Goal: Task Accomplishment & Management: Use online tool/utility

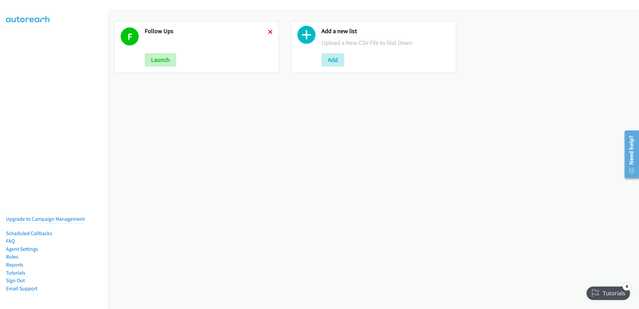
click at [268, 30] on icon at bounding box center [270, 32] width 5 height 5
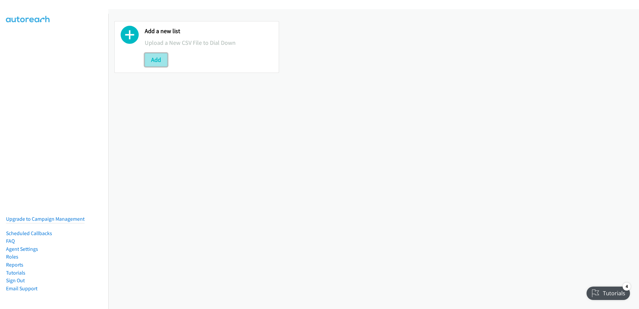
click at [156, 57] on button "Add" at bounding box center [156, 59] width 23 height 13
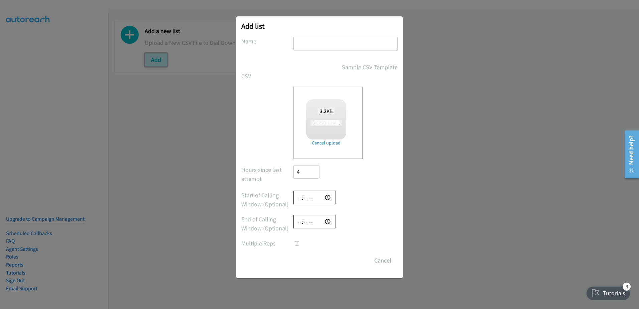
checkbox input "true"
click at [338, 42] on input "text" at bounding box center [345, 44] width 104 height 14
type input "fuz2"
click at [301, 256] on input "Save List" at bounding box center [310, 260] width 35 height 13
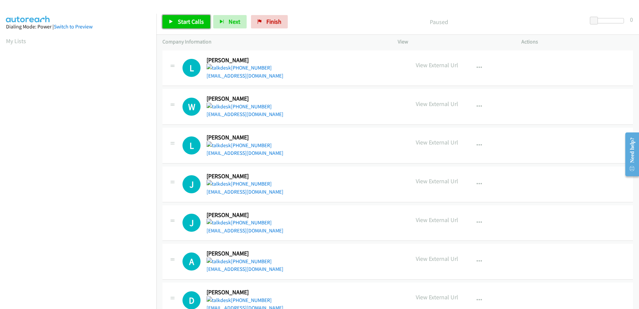
click at [191, 27] on link "Start Calls" at bounding box center [186, 21] width 48 height 13
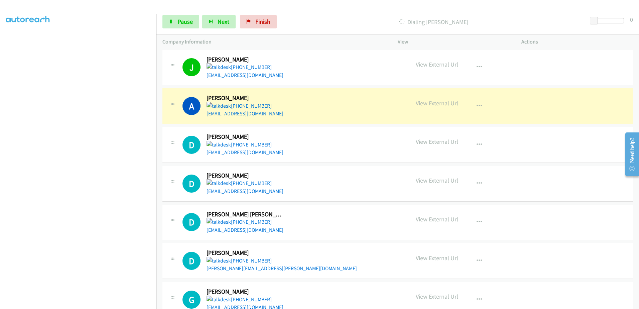
scroll to position [167, 0]
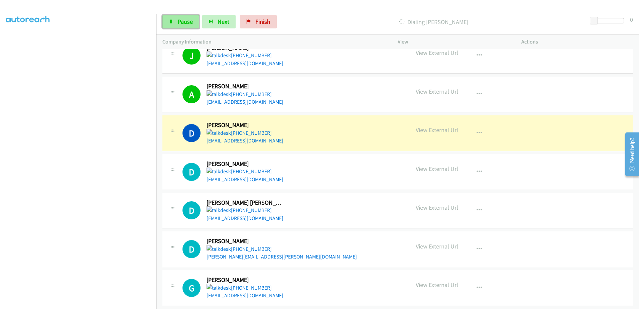
drag, startPoint x: 184, startPoint y: 19, endPoint x: 194, endPoint y: 22, distance: 9.6
click at [184, 19] on span "Pause" at bounding box center [185, 22] width 15 height 8
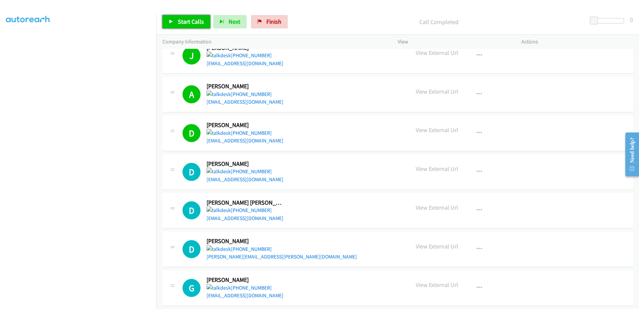
drag, startPoint x: 184, startPoint y: 21, endPoint x: 188, endPoint y: 21, distance: 3.4
click at [184, 21] on span "Start Calls" at bounding box center [191, 22] width 26 height 8
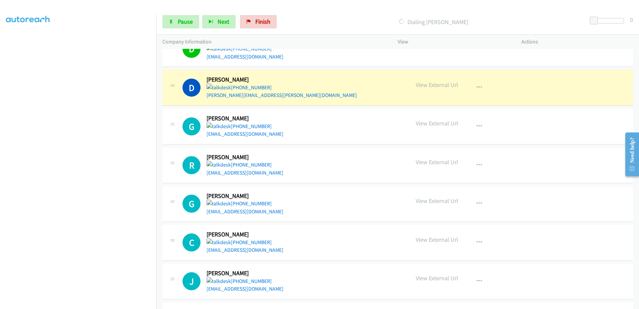
scroll to position [334, 0]
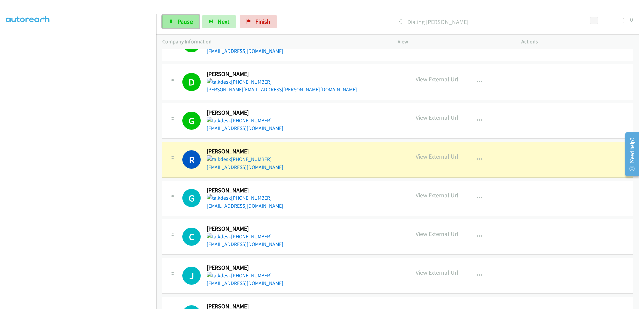
click at [182, 20] on span "Pause" at bounding box center [185, 22] width 15 height 8
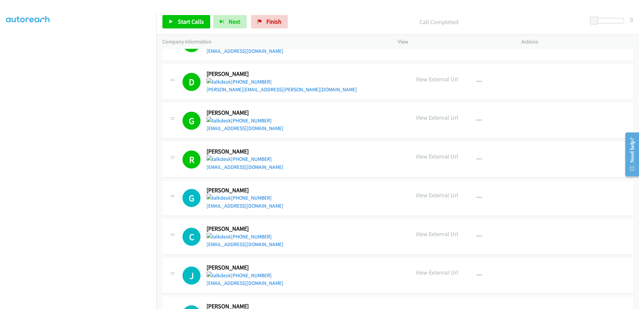
click at [211, 21] on div "Start Calls Pause Next Finish" at bounding box center [226, 21] width 128 height 13
click at [201, 19] on span "Start Calls" at bounding box center [191, 22] width 26 height 8
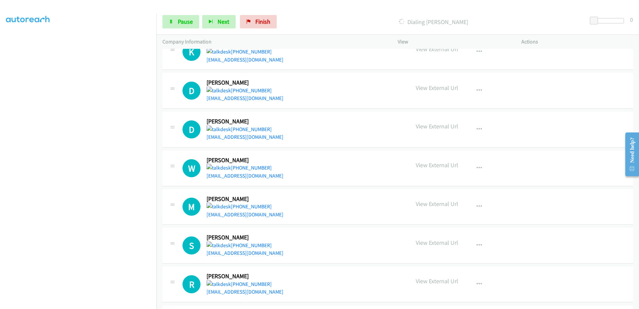
scroll to position [535, 0]
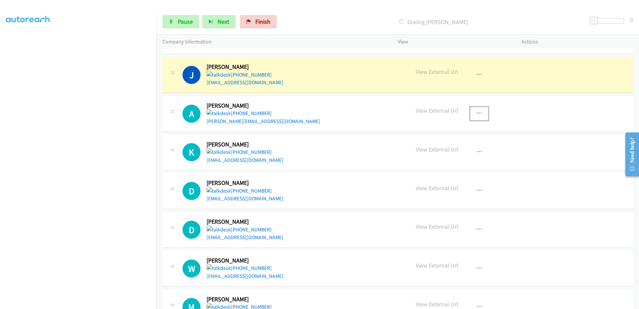
click at [473, 109] on button "button" at bounding box center [479, 113] width 18 height 13
click at [430, 157] on link "Remove from list" at bounding box center [443, 156] width 89 height 13
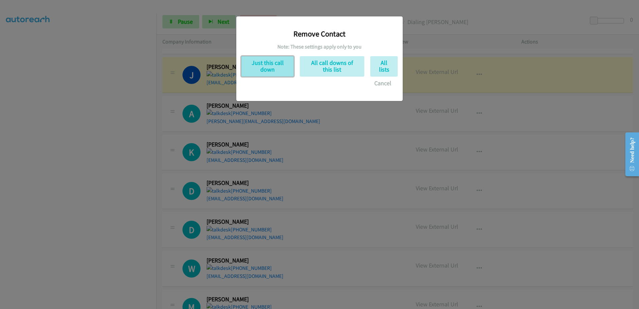
click at [265, 62] on button "Just this call down" at bounding box center [267, 66] width 52 height 20
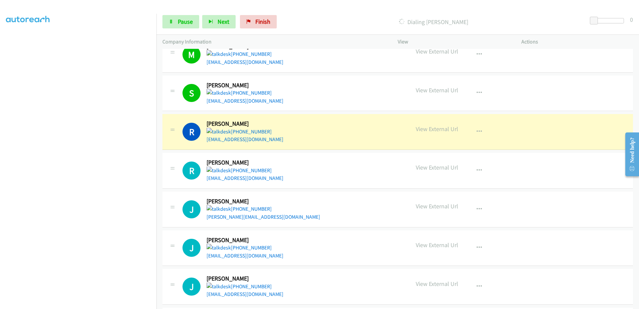
scroll to position [791, 0]
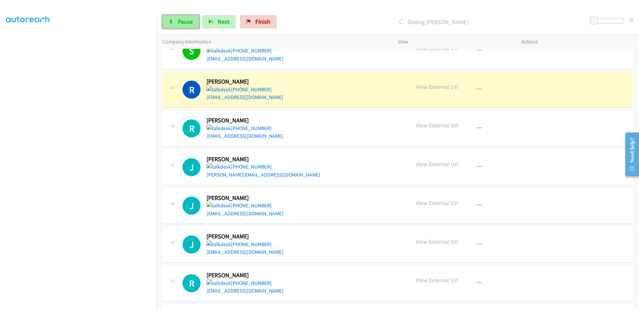
click at [182, 19] on span "Pause" at bounding box center [185, 22] width 15 height 8
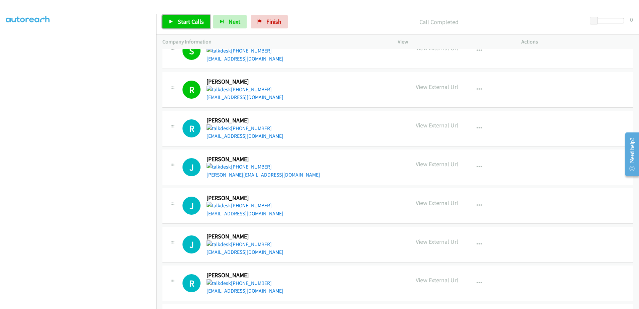
click at [191, 19] on span "Start Calls" at bounding box center [191, 22] width 26 height 8
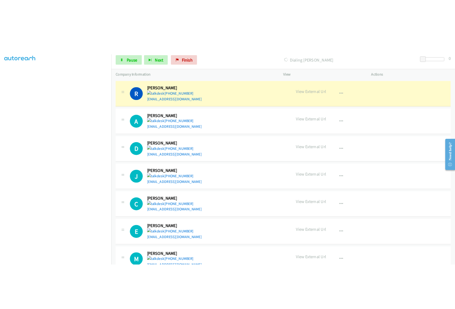
scroll to position [1459, 0]
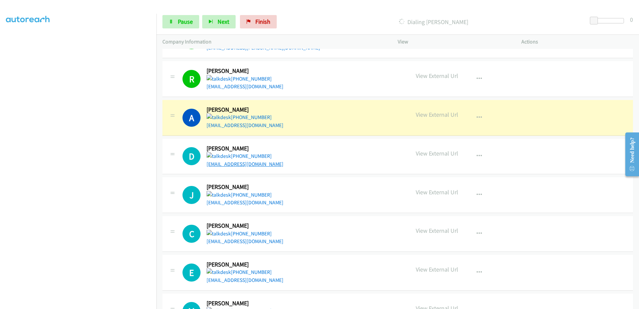
drag, startPoint x: 245, startPoint y: 157, endPoint x: 229, endPoint y: 164, distance: 17.8
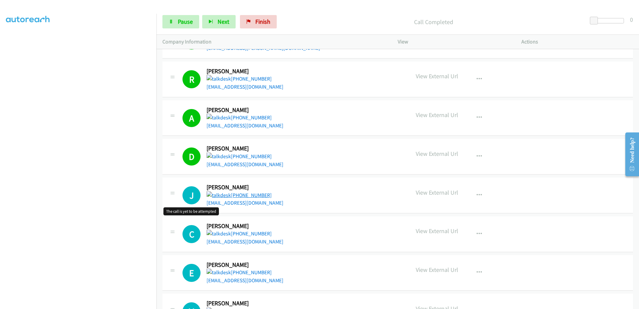
scroll to position [1487, 0]
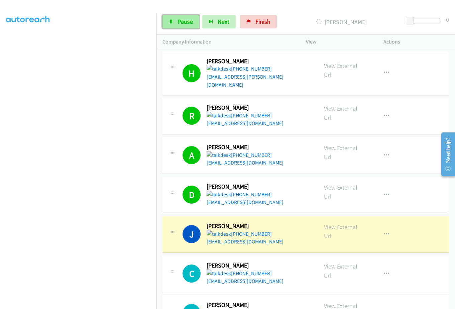
click at [167, 19] on link "Pause" at bounding box center [180, 21] width 37 height 13
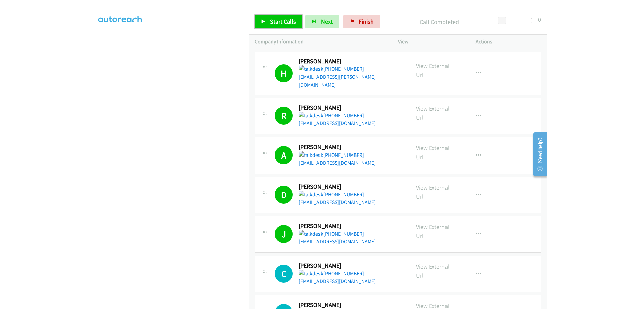
scroll to position [1459, 0]
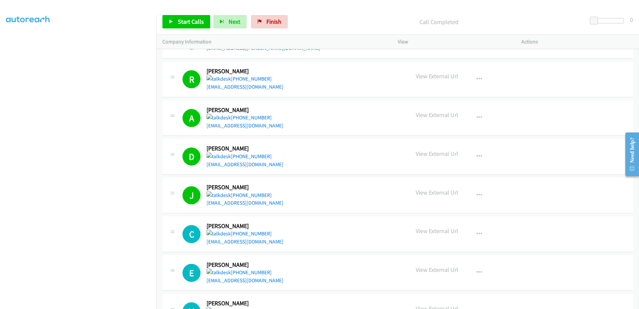
click at [184, 14] on div "Start Calls Pause Next Finish Call Completed 0" at bounding box center [397, 22] width 483 height 26
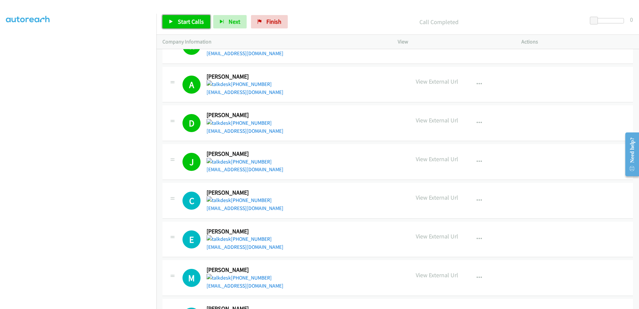
click at [193, 23] on span "Start Calls" at bounding box center [191, 22] width 26 height 8
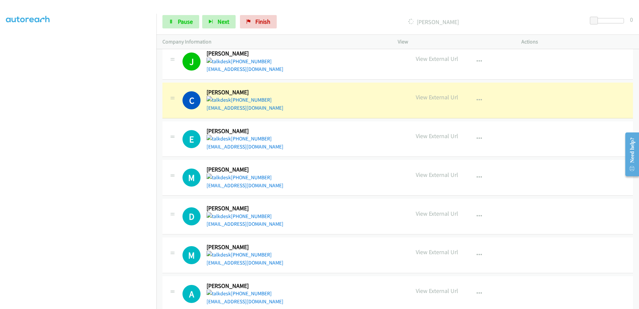
scroll to position [1626, 0]
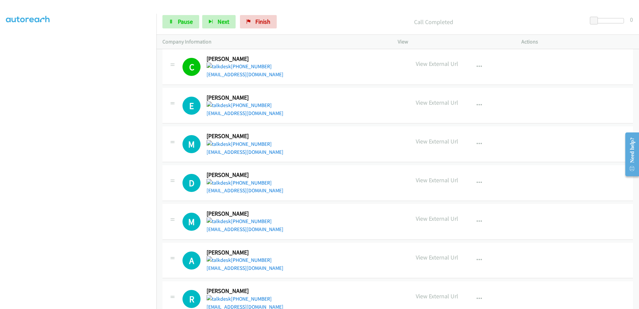
drag, startPoint x: 241, startPoint y: 114, endPoint x: 222, endPoint y: 170, distance: 59.4
click at [222, 170] on div "D Callback Scheduled Donald Pacific/Honolulu +1 808-721-2039 martindciii84@gmai…" at bounding box center [397, 183] width 471 height 36
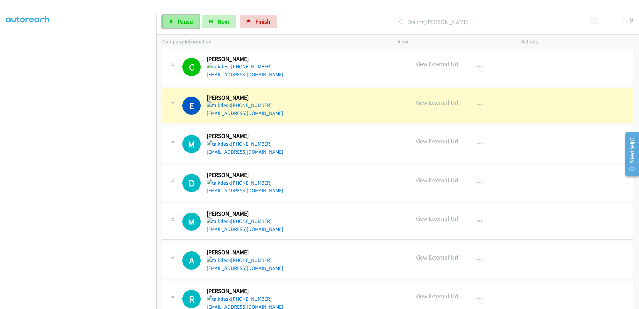
click at [187, 22] on span "Pause" at bounding box center [185, 22] width 15 height 8
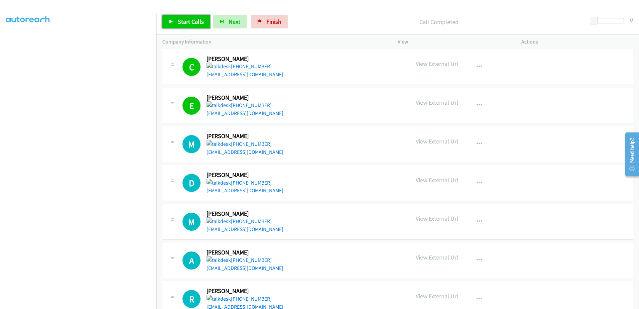
click at [179, 23] on span "Start Calls" at bounding box center [191, 22] width 26 height 8
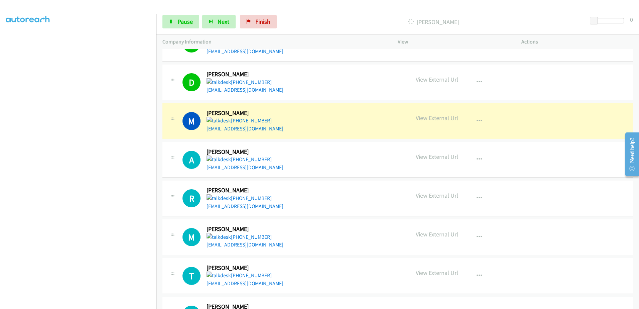
scroll to position [33, 0]
click at [477, 160] on icon "button" at bounding box center [479, 159] width 5 height 5
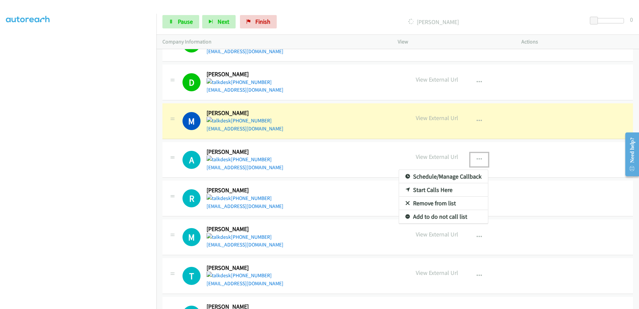
click at [436, 204] on link "Remove from list" at bounding box center [443, 203] width 89 height 13
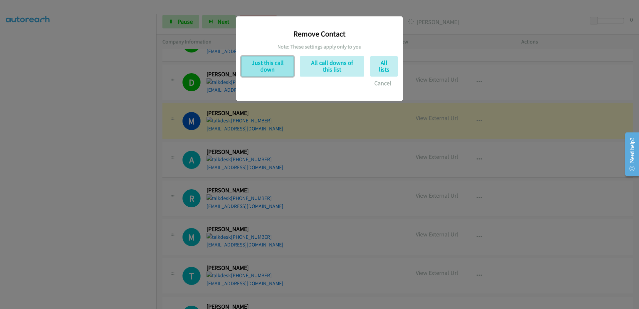
click at [262, 63] on button "Just this call down" at bounding box center [267, 66] width 52 height 20
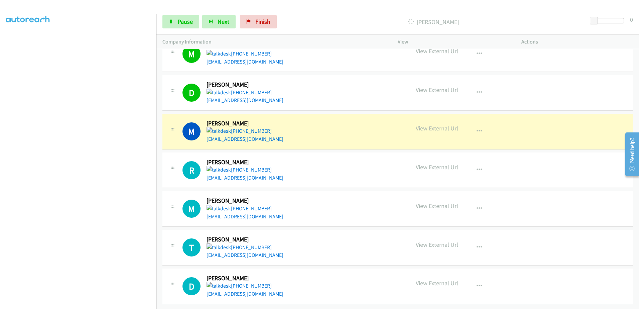
scroll to position [66, 0]
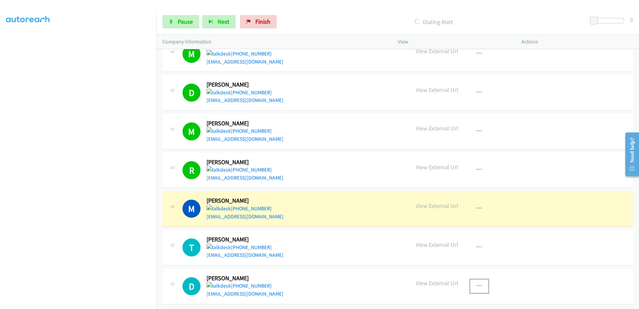
click at [477, 283] on icon "button" at bounding box center [479, 285] width 5 height 5
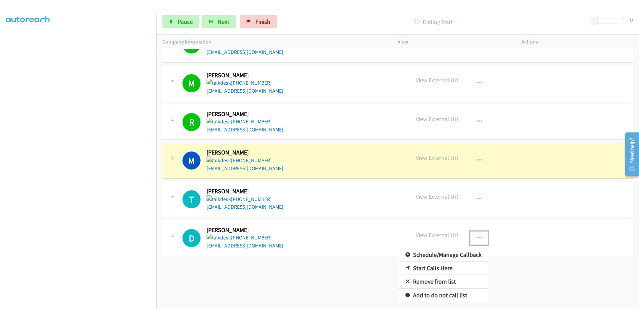
click at [451, 277] on link "Remove from list" at bounding box center [443, 281] width 89 height 13
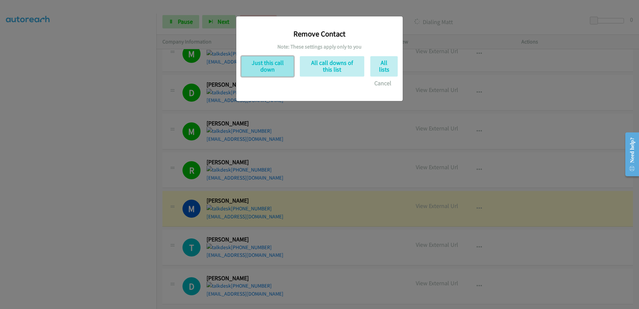
click at [273, 65] on button "Just this call down" at bounding box center [267, 66] width 52 height 20
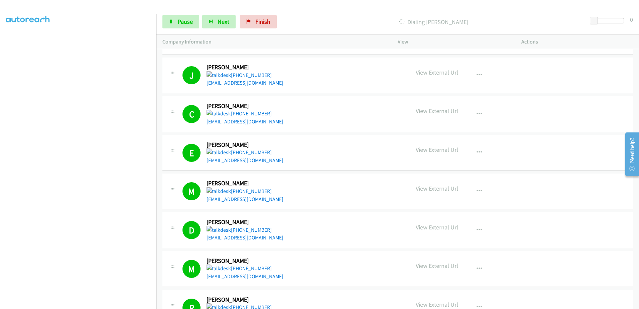
scroll to position [1482, 0]
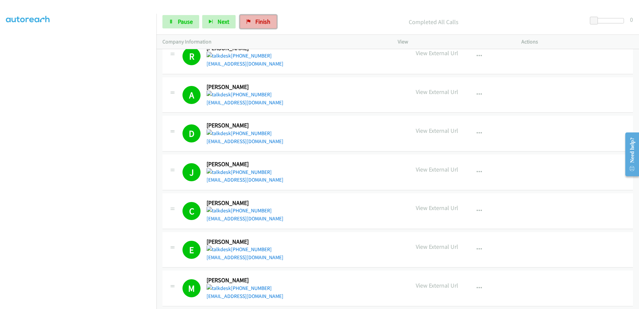
click at [262, 22] on span "Finish" at bounding box center [262, 22] width 15 height 8
